Goal: Information Seeking & Learning: Find specific page/section

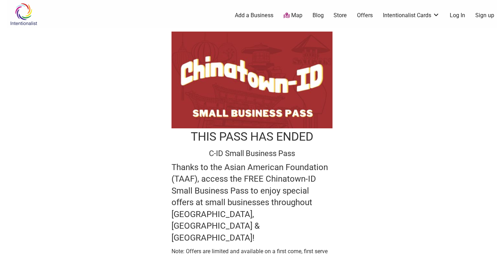
click at [22, 16] on img at bounding box center [23, 14] width 33 height 23
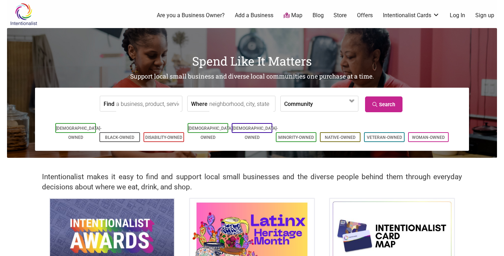
click at [131, 106] on input "Find" at bounding box center [148, 104] width 64 height 16
click at [130, 119] on div "MarninSaylor" at bounding box center [146, 119] width 54 height 13
type input "MarninSaylor"
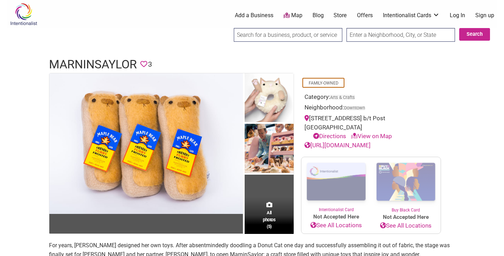
click at [250, 36] on input "search" at bounding box center [288, 35] width 109 height 14
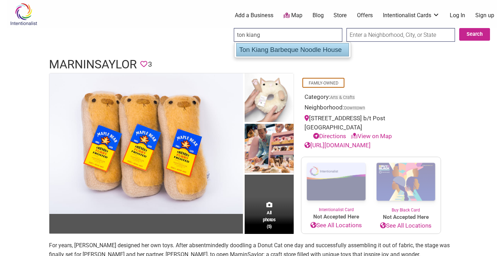
click at [282, 52] on div "Ton Kiang Barbeque Noodle House" at bounding box center [292, 49] width 113 height 13
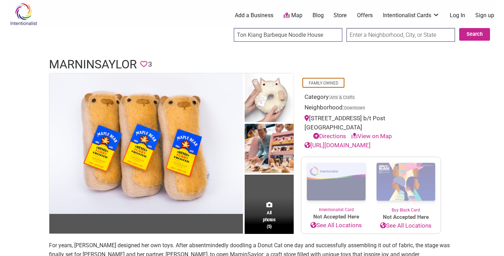
type input "Ton Kiang Barbeque Noodle House"
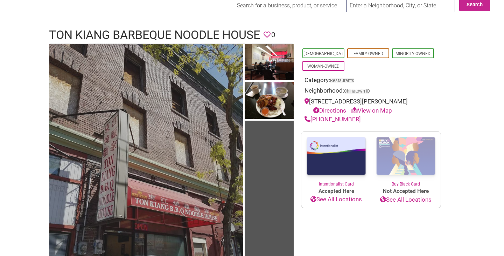
scroll to position [37, 0]
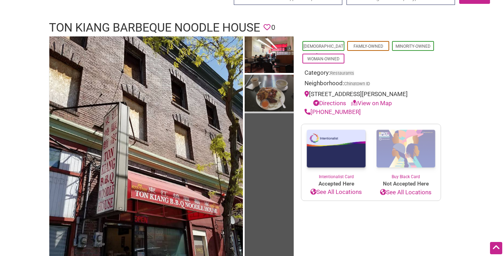
click at [270, 91] on img at bounding box center [269, 94] width 49 height 39
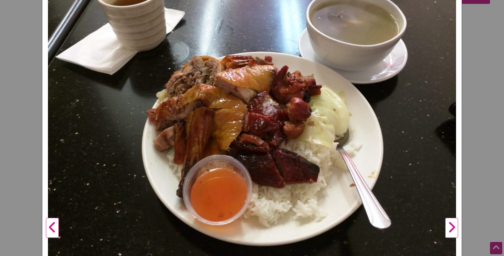
scroll to position [125, 0]
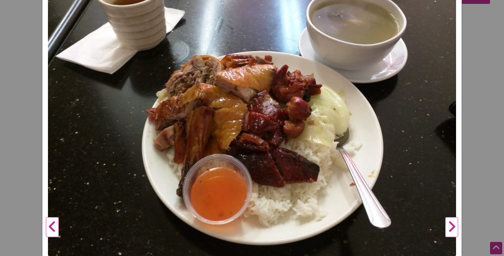
click at [455, 231] on button "Next" at bounding box center [451, 227] width 19 height 554
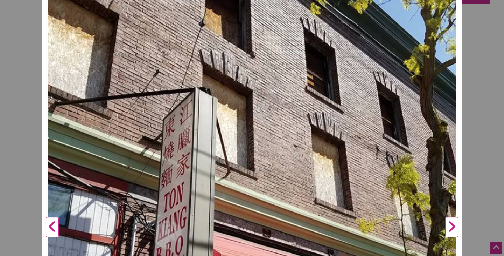
click at [455, 231] on button "Next" at bounding box center [451, 227] width 19 height 554
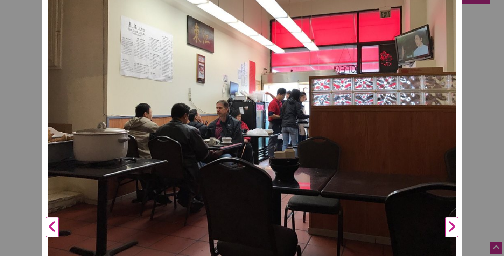
click at [473, 114] on div "Ton Kiang Barbeque Noodle House Previous Next 1 2 3 ×" at bounding box center [252, 128] width 504 height 256
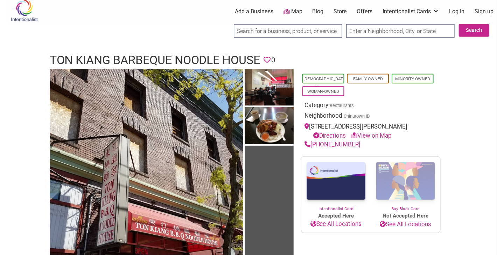
scroll to position [4, 0]
